Goal: Task Accomplishment & Management: Complete application form

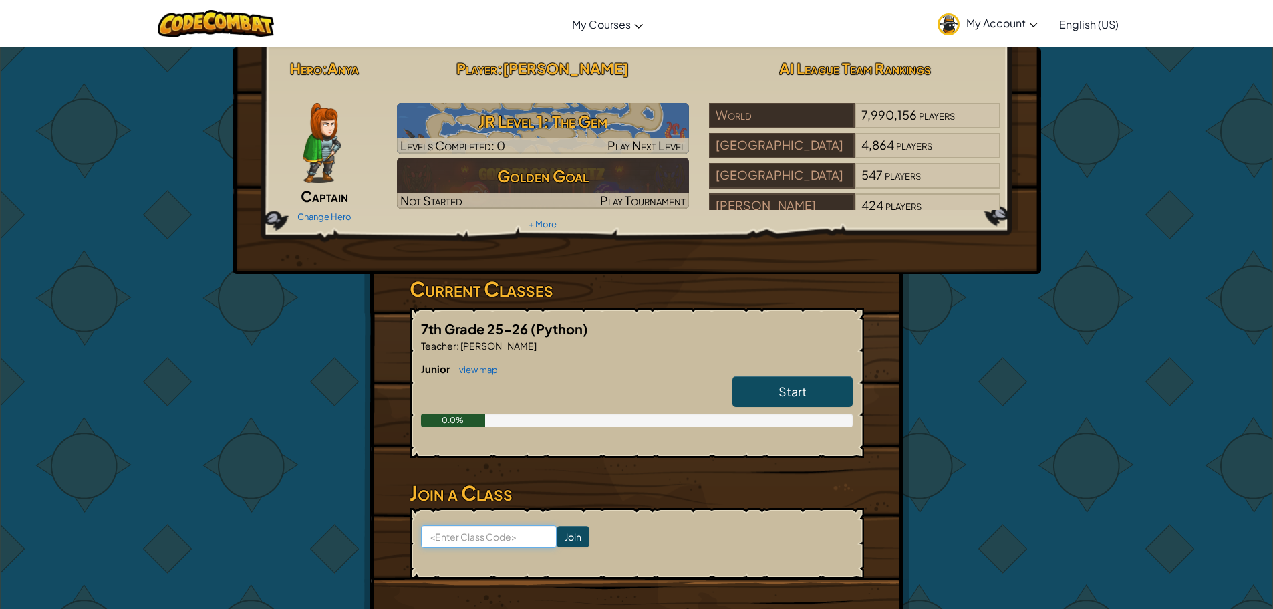
click at [486, 534] on input at bounding box center [489, 536] width 136 height 23
type input "MouthJobSad"
click at [566, 546] on input "Join" at bounding box center [572, 536] width 33 height 21
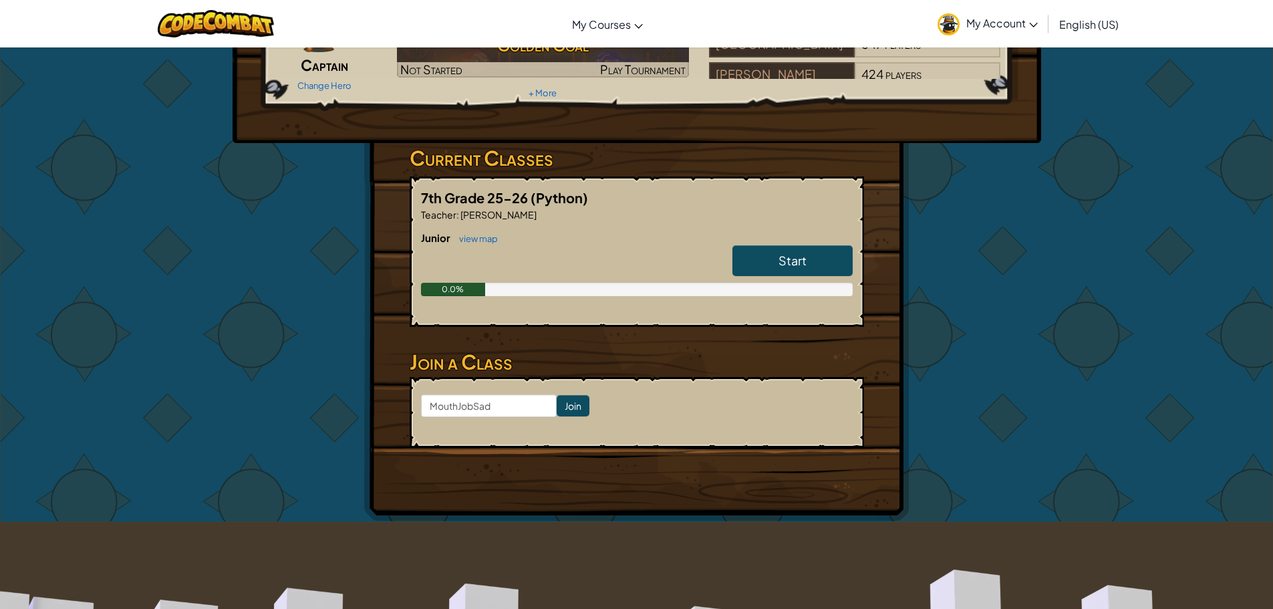
scroll to position [134, 0]
